Goal: Unclear

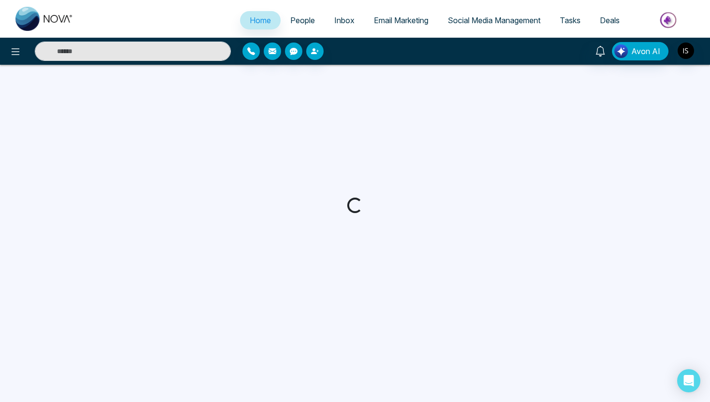
select select "*"
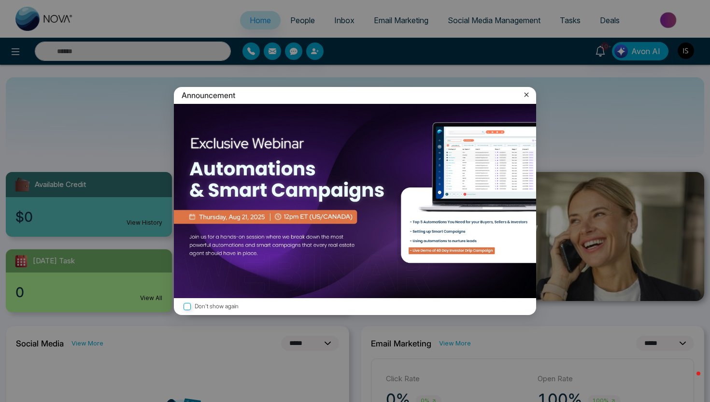
click at [525, 94] on icon at bounding box center [526, 95] width 10 height 10
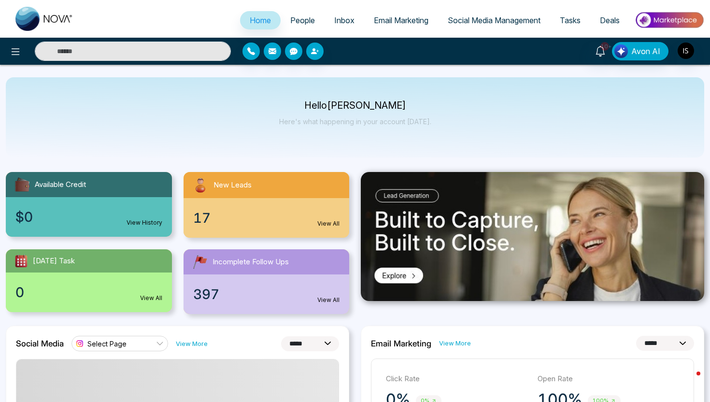
click at [0, 50] on div at bounding box center [118, 51] width 237 height 19
click at [13, 52] on icon at bounding box center [16, 52] width 12 height 12
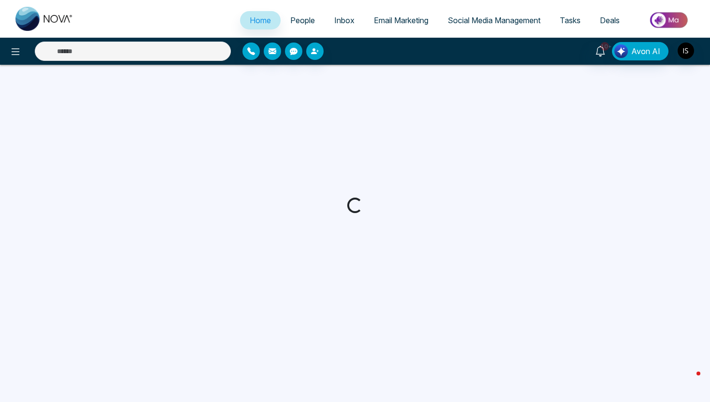
select select "*"
